Goal: Check status: Check status

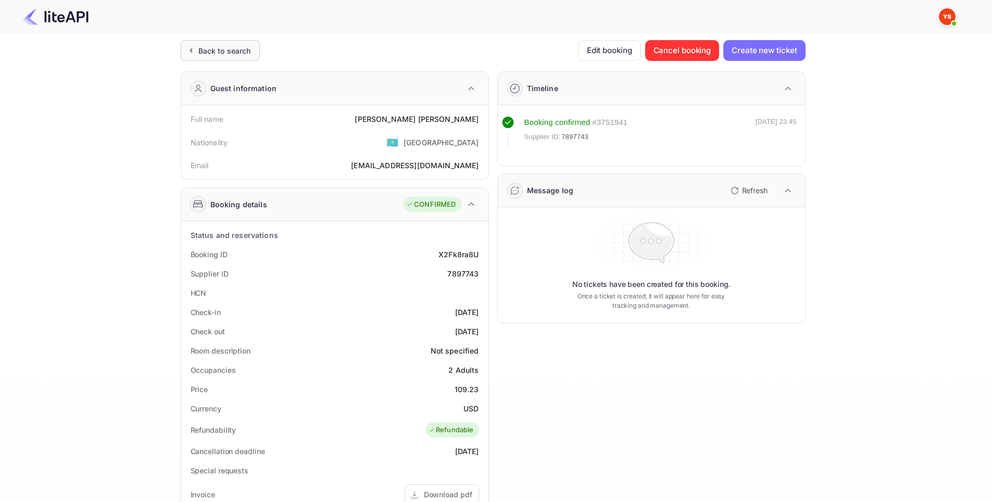
click at [229, 56] on div "Back to search" at bounding box center [220, 50] width 79 height 21
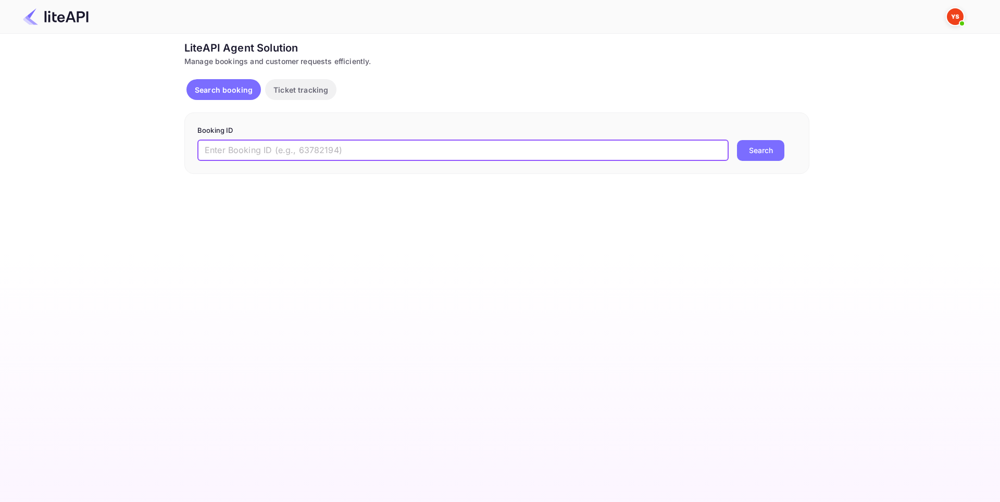
paste input "8584796"
type input "8584796"
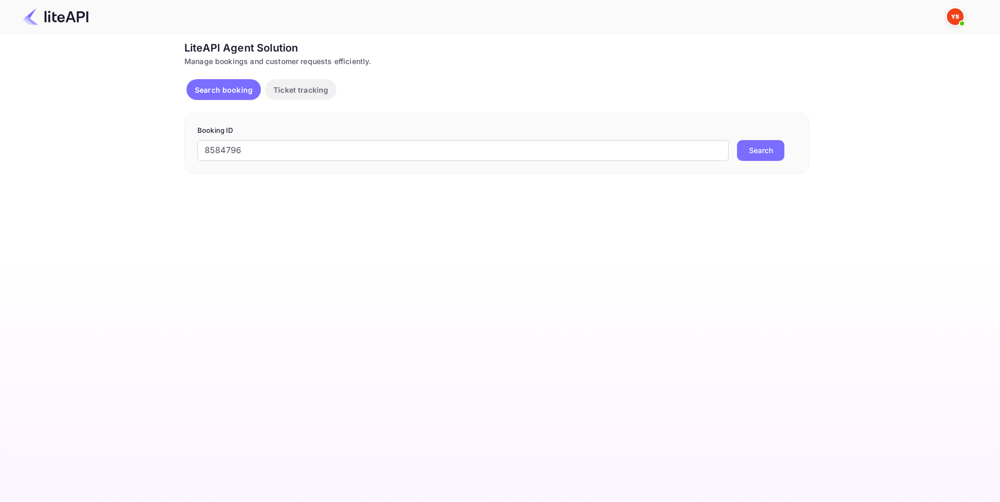
click at [760, 152] on button "Search" at bounding box center [760, 150] width 47 height 21
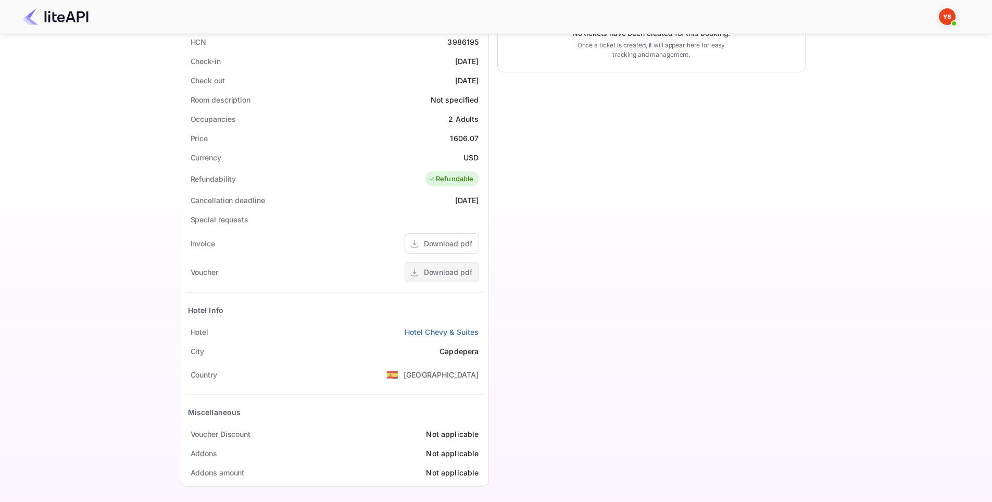
scroll to position [256, 0]
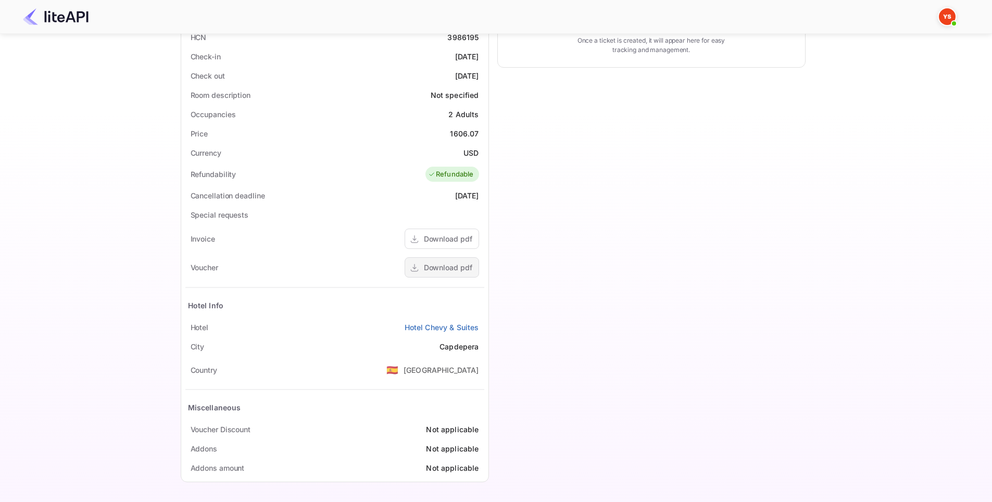
click at [455, 264] on div "Download pdf" at bounding box center [448, 267] width 48 height 11
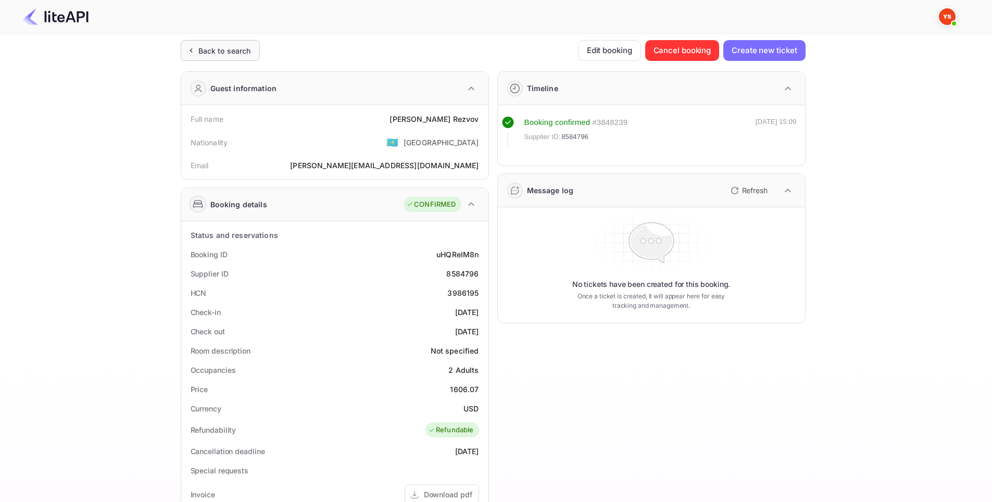
click at [226, 51] on div "Back to search" at bounding box center [224, 50] width 53 height 11
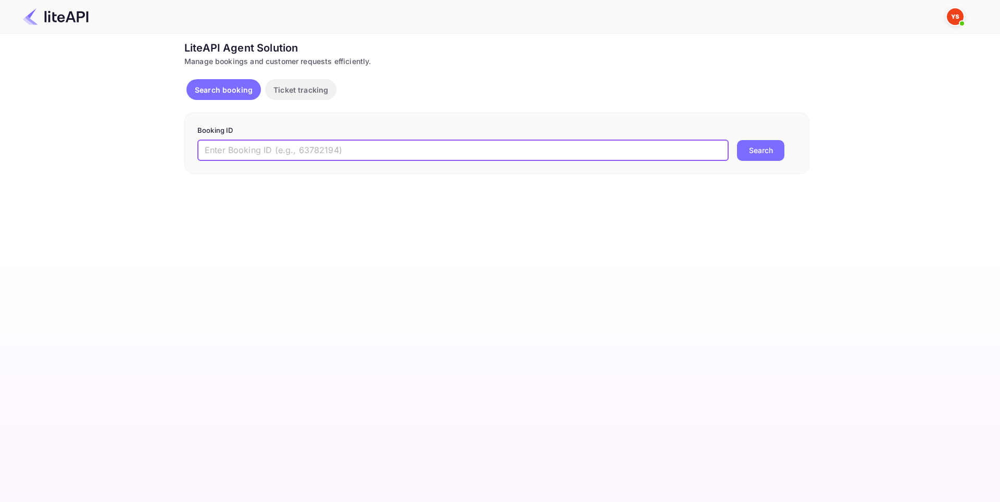
paste input "8715147"
type input "8715147"
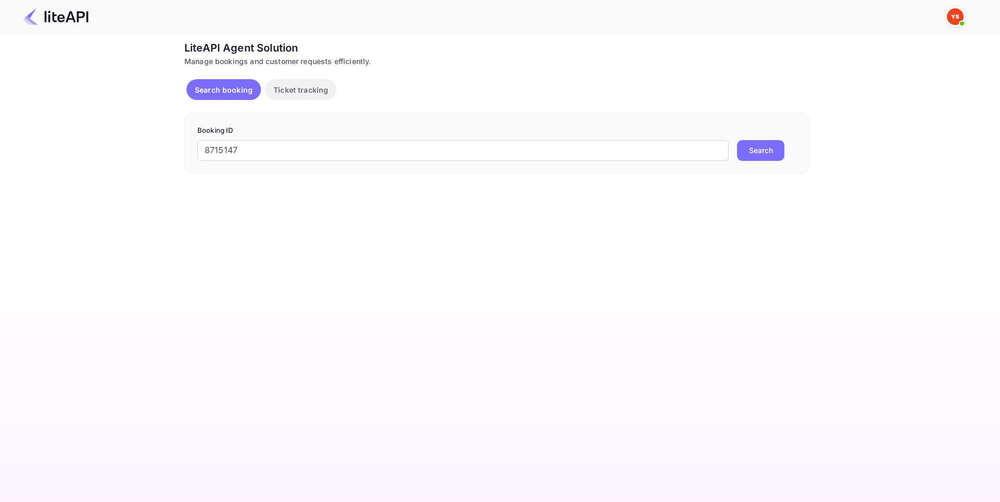
click at [753, 146] on button "Search" at bounding box center [760, 150] width 47 height 21
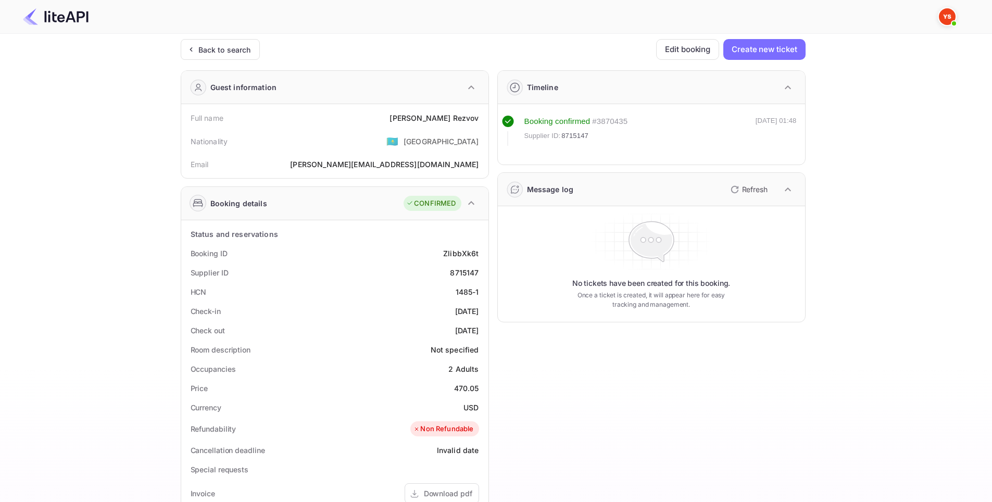
scroll to position [256, 0]
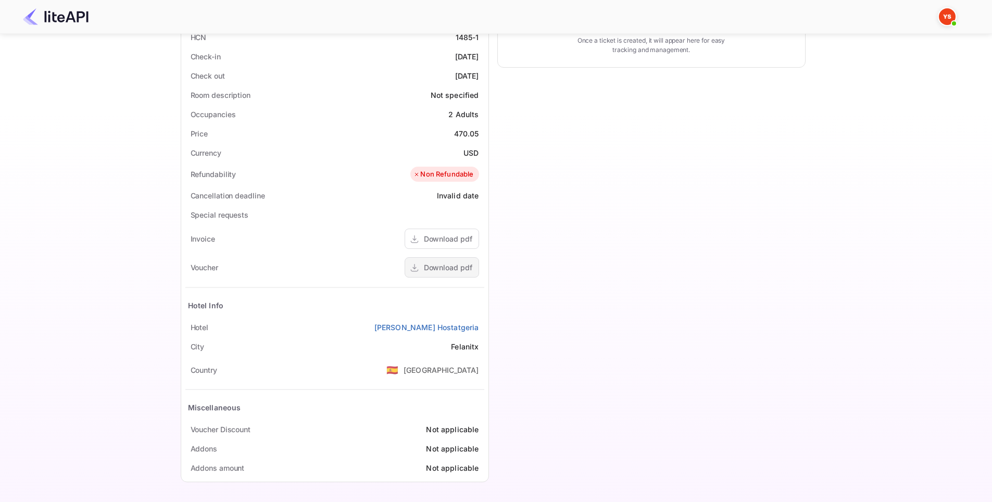
click at [457, 271] on div "Download pdf" at bounding box center [448, 267] width 48 height 11
